Goal: Information Seeking & Learning: Learn about a topic

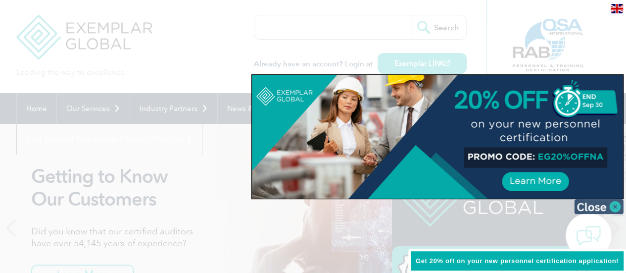
click at [594, 209] on img at bounding box center [598, 206] width 49 height 15
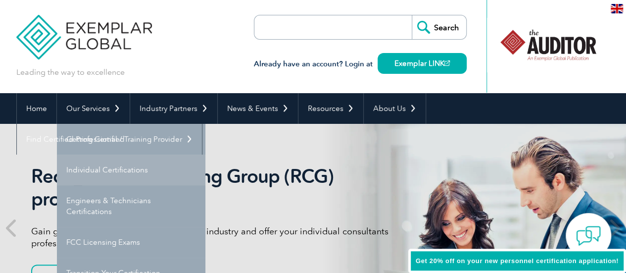
click at [118, 169] on link "Individual Certifications" at bounding box center [131, 169] width 148 height 31
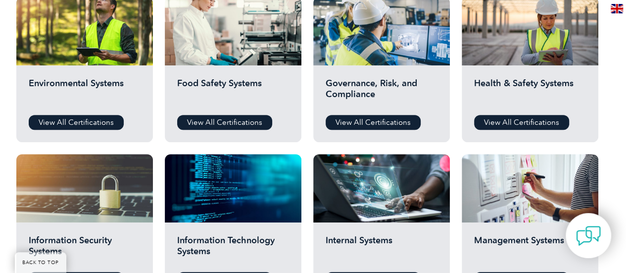
scroll to position [386, 0]
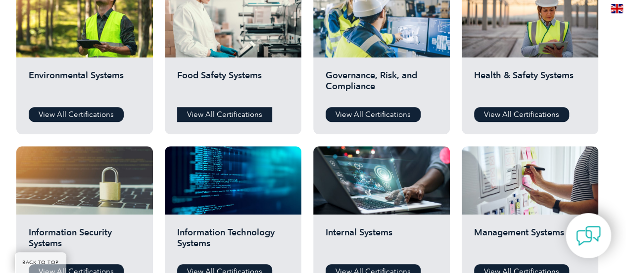
click at [227, 120] on link "View All Certifications" at bounding box center [224, 114] width 95 height 15
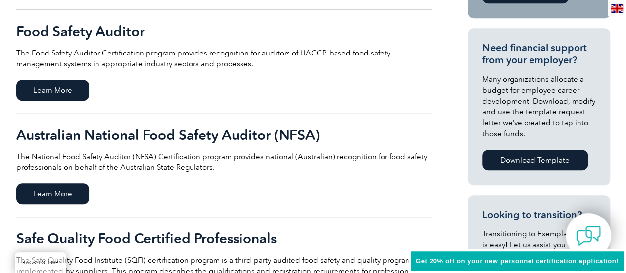
scroll to position [426, 0]
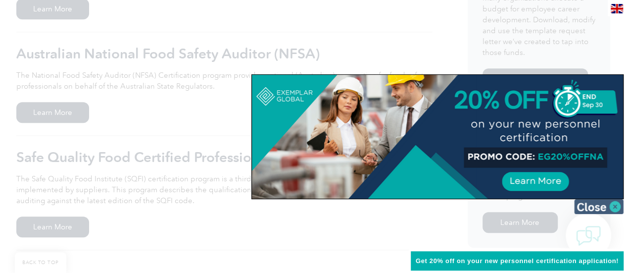
click at [607, 208] on img at bounding box center [598, 206] width 49 height 15
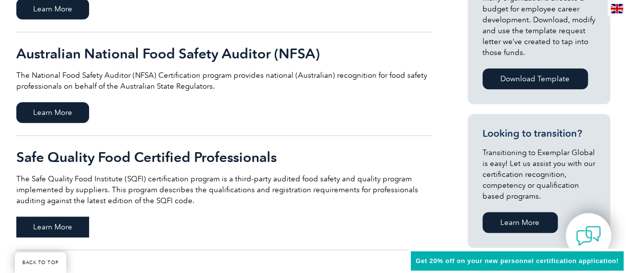
click at [75, 218] on span "Learn More" at bounding box center [52, 226] width 73 height 21
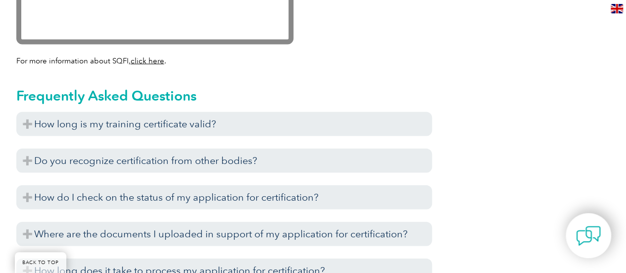
scroll to position [1099, 0]
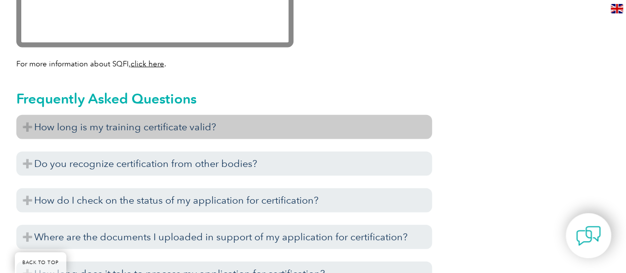
click at [31, 127] on h3 "How long is my training certificate valid?" at bounding box center [224, 127] width 416 height 24
